Goal: Transaction & Acquisition: Purchase product/service

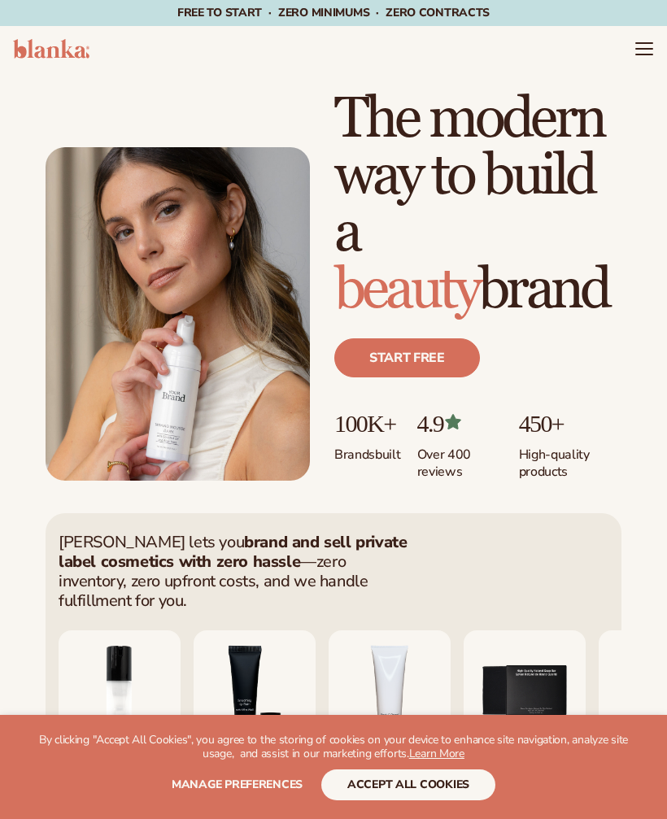
click at [638, 32] on header "Cart product catalog The Lab by Blanka" at bounding box center [333, 49] width 667 height 46
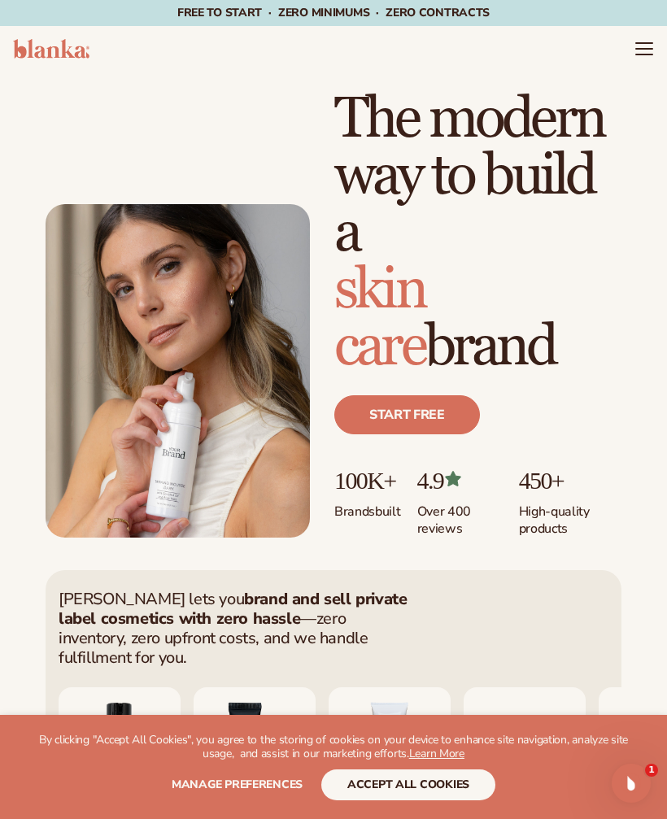
click at [641, 51] on icon "Menu" at bounding box center [645, 49] width 20 height 20
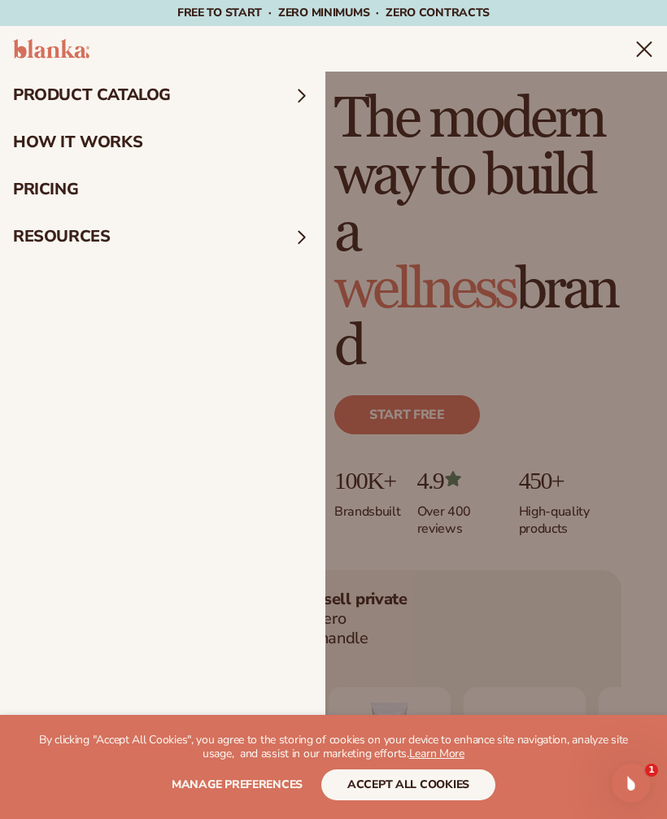
click at [635, 59] on summary "Menu" at bounding box center [645, 49] width 20 height 20
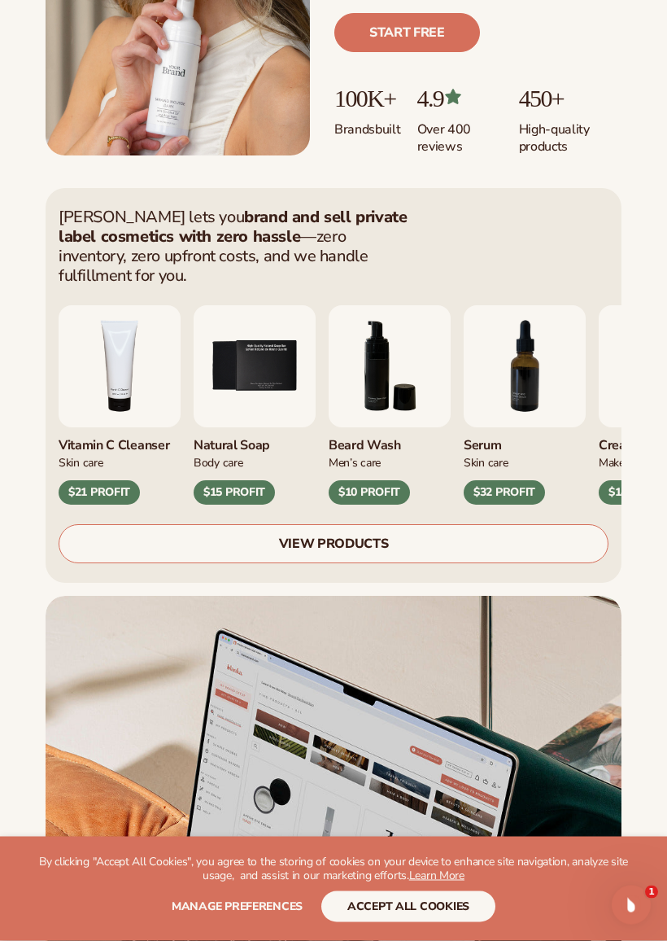
scroll to position [382, 0]
click at [534, 532] on link "VIEW PRODUCTS" at bounding box center [334, 543] width 550 height 39
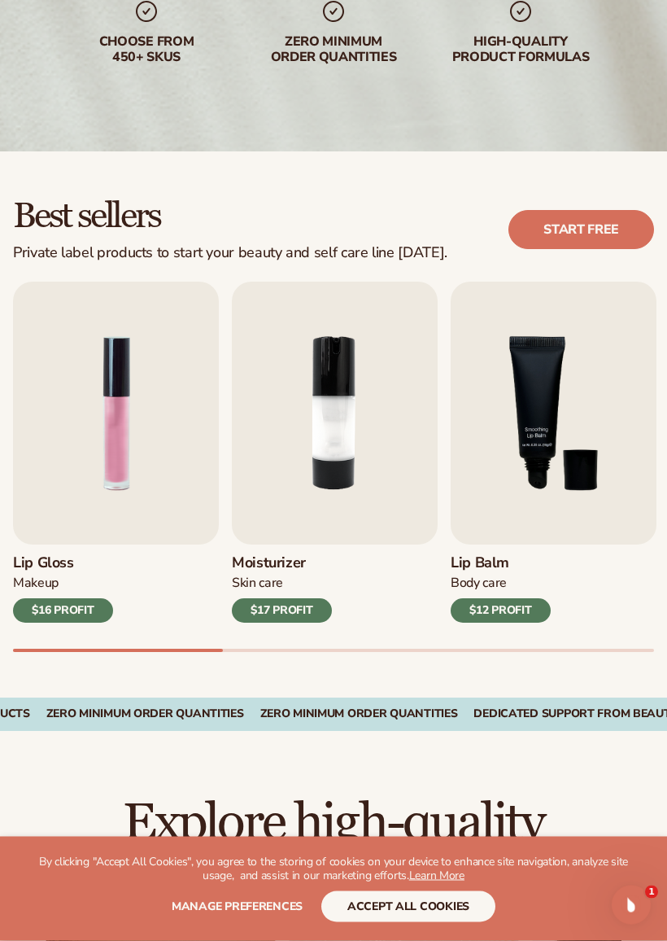
scroll to position [278, 0]
click at [114, 434] on img "1 / 9" at bounding box center [116, 413] width 206 height 263
click at [125, 375] on img "1 / 9" at bounding box center [116, 413] width 206 height 263
click at [139, 359] on img "1 / 9" at bounding box center [116, 413] width 206 height 263
click at [589, 236] on link "Start free" at bounding box center [582, 229] width 146 height 39
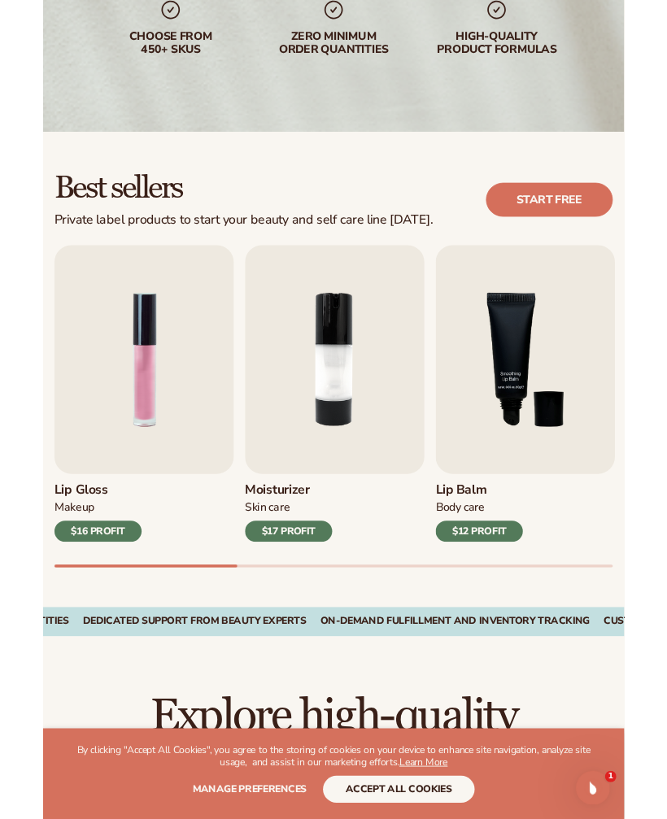
scroll to position [334, 0]
